Goal: Find specific page/section: Locate a particular part of the current website

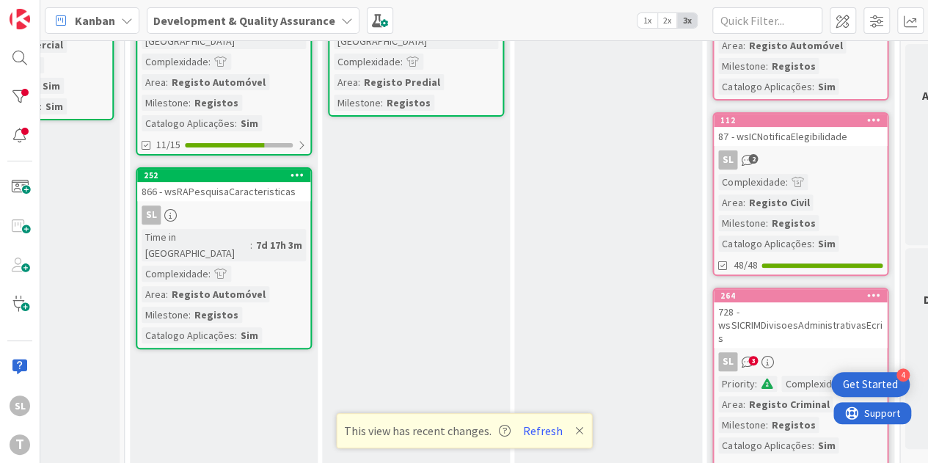
scroll to position [73, 702]
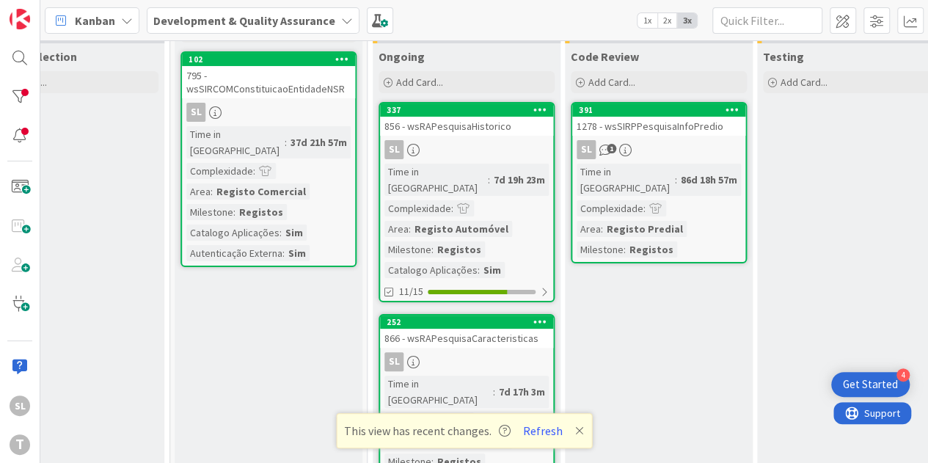
scroll to position [73, 270]
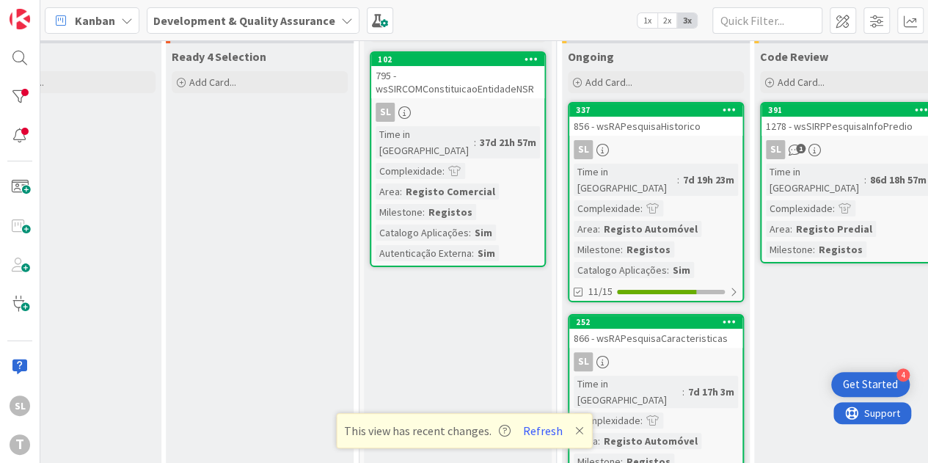
click at [467, 93] on div "795 - wsSIRCOMConstituicaoEntidadeNSR" at bounding box center [457, 82] width 173 height 32
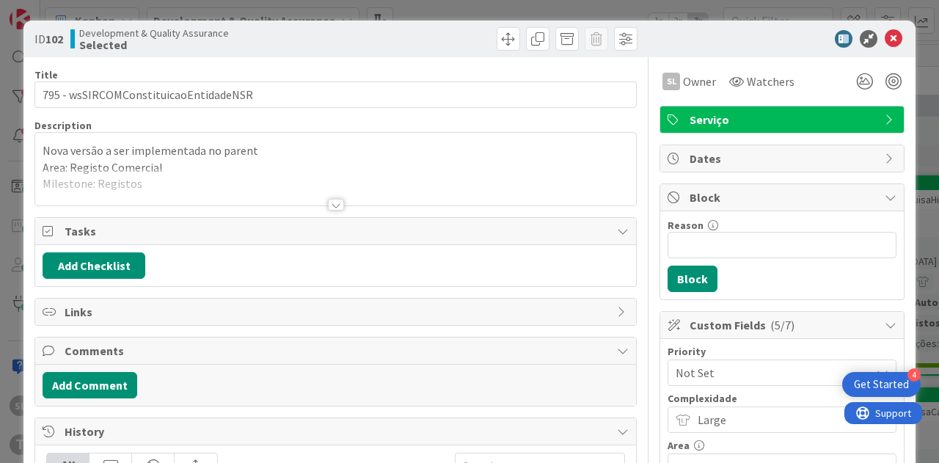
click at [195, 158] on p "Nova versão a ser implementada no parent" at bounding box center [336, 150] width 586 height 17
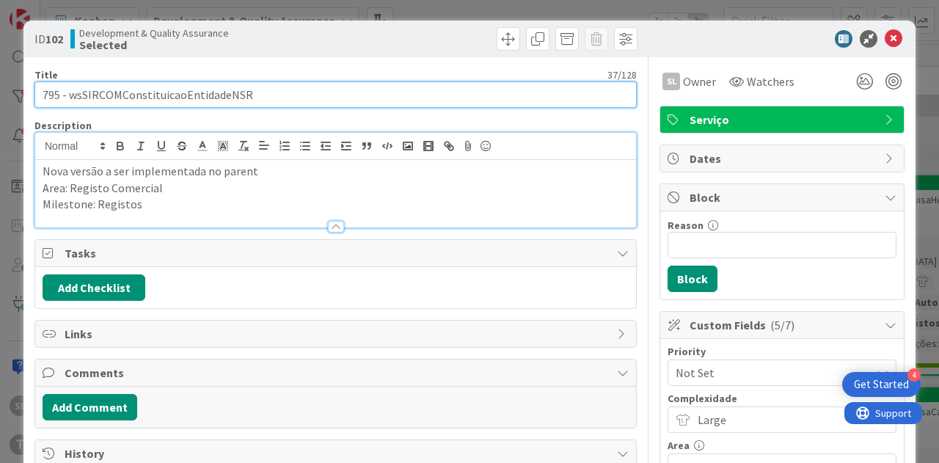
click at [197, 85] on input "795 - wsSIRCOMConstituicaoEntidadeNSR" at bounding box center [335, 94] width 602 height 26
